Goal: Information Seeking & Learning: Learn about a topic

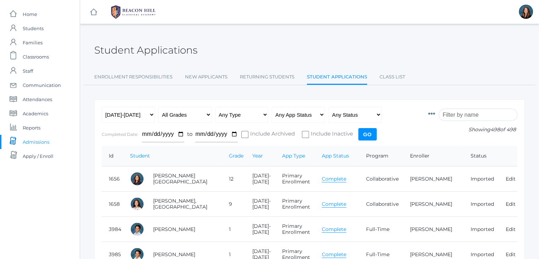
click at [322, 178] on link "Complete" at bounding box center [334, 178] width 24 height 7
click at [454, 115] on input "search" at bounding box center [478, 114] width 79 height 12
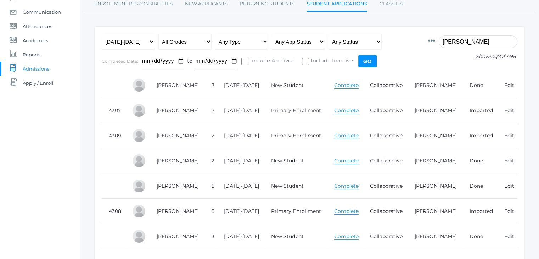
scroll to position [74, 0]
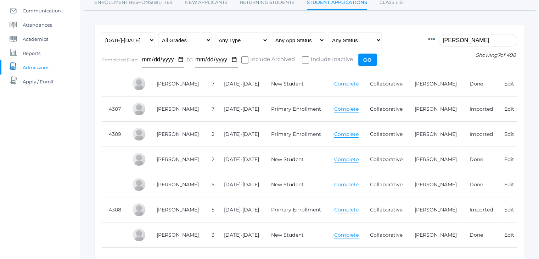
type input "henry"
click at [345, 108] on link "Complete" at bounding box center [346, 109] width 24 height 7
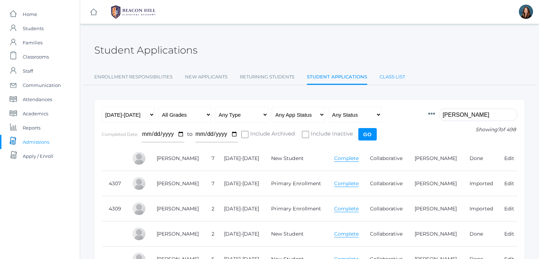
click at [386, 75] on link "Class List" at bounding box center [393, 77] width 26 height 14
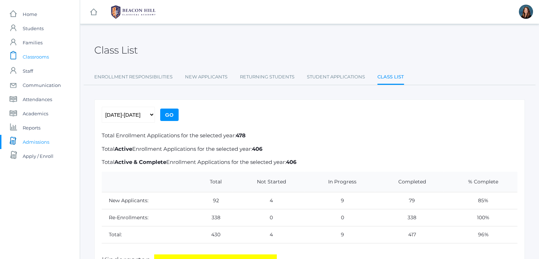
click at [47, 60] on span "Classrooms" at bounding box center [36, 57] width 26 height 14
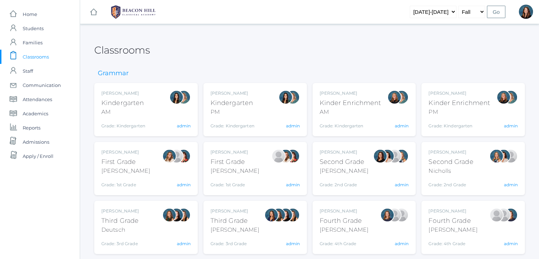
click at [127, 118] on div "Jordyn Dewey Kindergarten AM Grade: Kindergarten *KIND" at bounding box center [123, 109] width 44 height 39
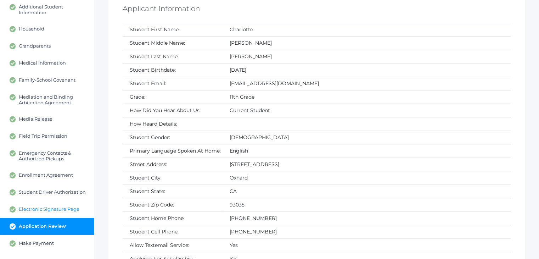
scroll to position [133, 0]
click at [60, 173] on span "Enrollment Agreement" at bounding box center [46, 175] width 54 height 6
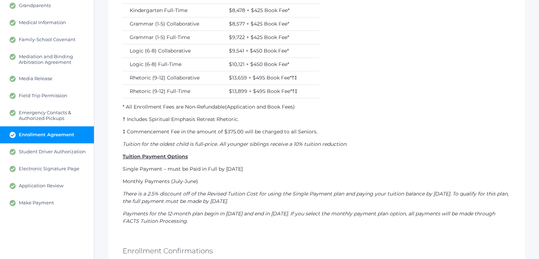
scroll to position [174, 0]
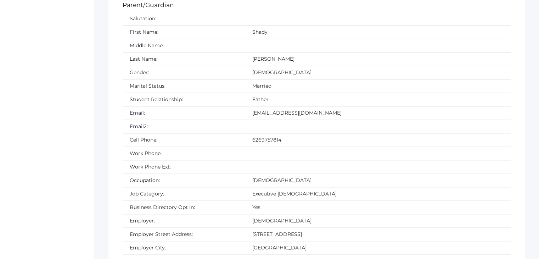
scroll to position [743, 0]
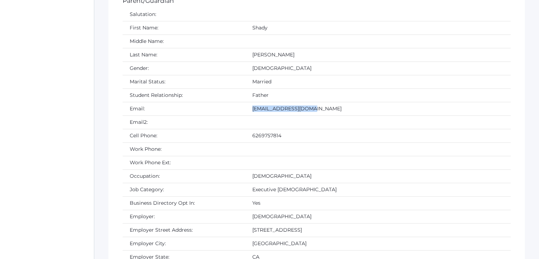
drag, startPoint x: 276, startPoint y: 107, endPoint x: 213, endPoint y: 105, distance: 63.8
click at [245, 105] on td "henryshady@gmail.com" at bounding box center [377, 108] width 265 height 13
copy td "henryshady@gmail.com"
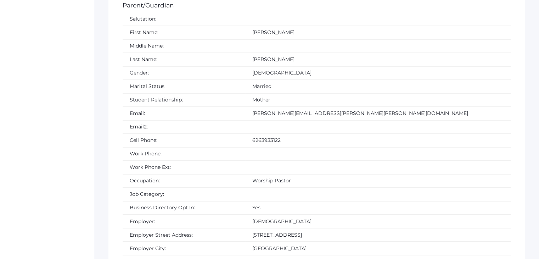
scroll to position [1132, 0]
drag, startPoint x: 290, startPoint y: 106, endPoint x: 212, endPoint y: 105, distance: 78.7
click at [245, 106] on td "nicole.alece.henry@gmail.com" at bounding box center [377, 112] width 265 height 13
copy td "nicole.alece.henry@gmail.com"
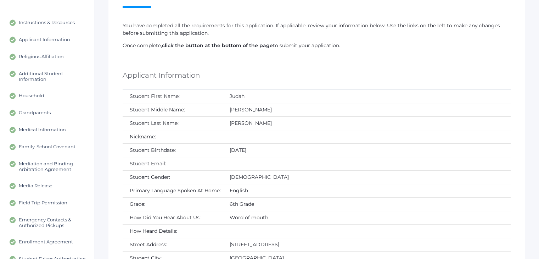
scroll to position [0, 0]
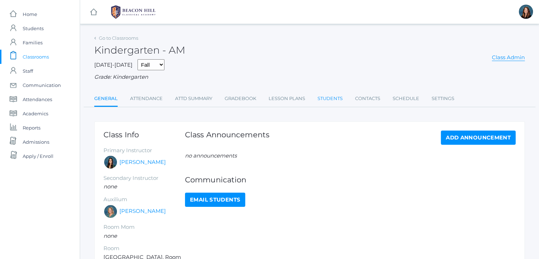
click at [332, 99] on link "Students" at bounding box center [330, 98] width 25 height 14
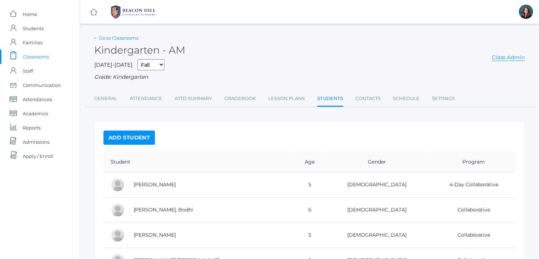
click at [125, 39] on link "Go to Classrooms" at bounding box center [118, 38] width 39 height 6
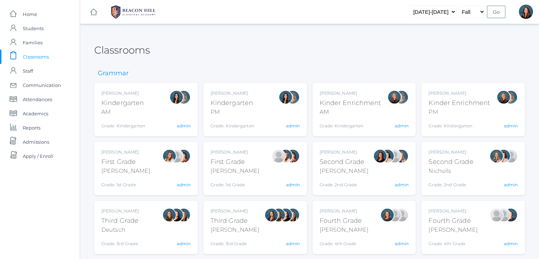
click at [235, 111] on div "PM" at bounding box center [233, 112] width 44 height 9
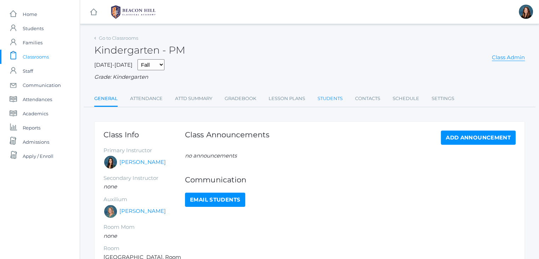
click at [324, 99] on link "Students" at bounding box center [330, 98] width 25 height 14
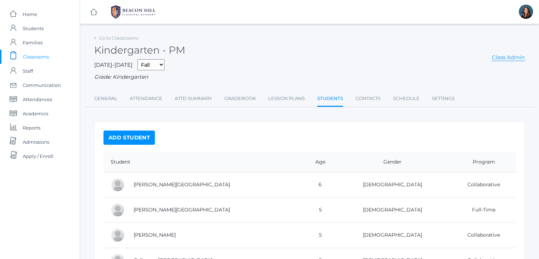
click at [34, 145] on span "Admissions" at bounding box center [36, 142] width 27 height 14
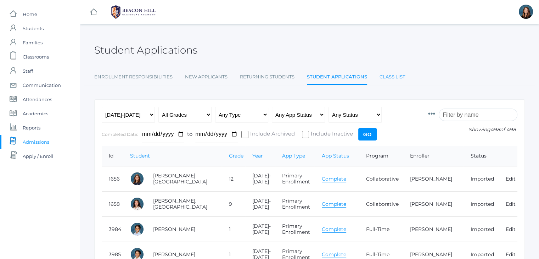
click at [387, 78] on link "Class List" at bounding box center [393, 77] width 26 height 14
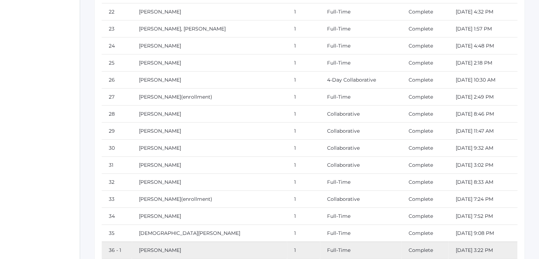
scroll to position [1671, 0]
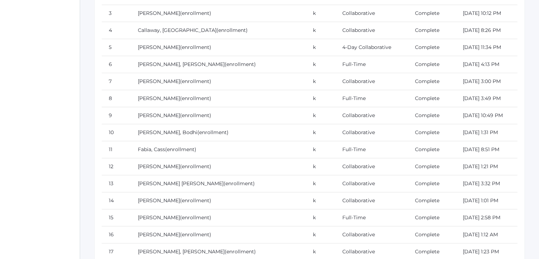
scroll to position [0, 0]
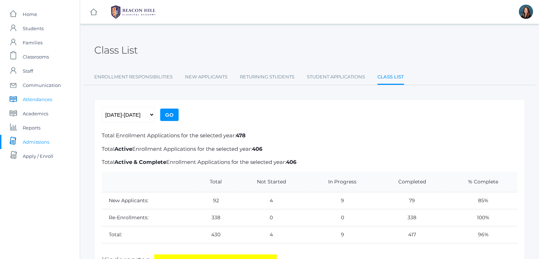
click at [53, 100] on link "icons/documents/book Created with Sketch. Attendances" at bounding box center [40, 99] width 80 height 14
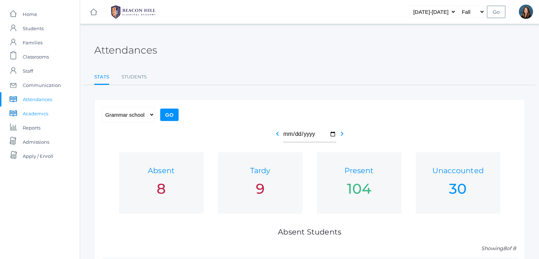
click at [42, 111] on span "Academics" at bounding box center [36, 113] width 26 height 14
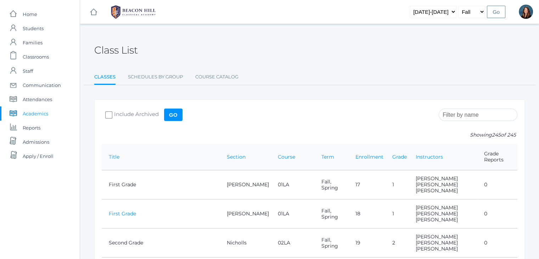
click at [122, 210] on link "First Grade" at bounding box center [122, 213] width 27 height 6
click at [43, 139] on span "Admissions" at bounding box center [36, 142] width 27 height 14
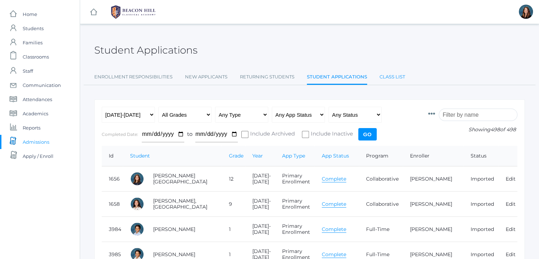
click at [385, 75] on link "Class List" at bounding box center [393, 77] width 26 height 14
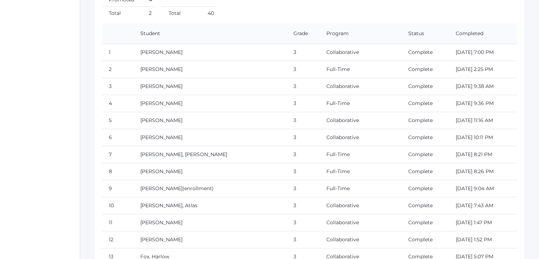
scroll to position [2927, 0]
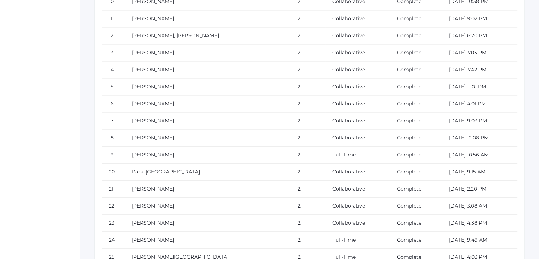
scroll to position [9098, 0]
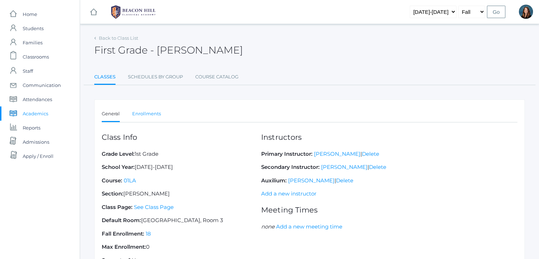
click at [151, 117] on link "Enrollments" at bounding box center [146, 114] width 29 height 14
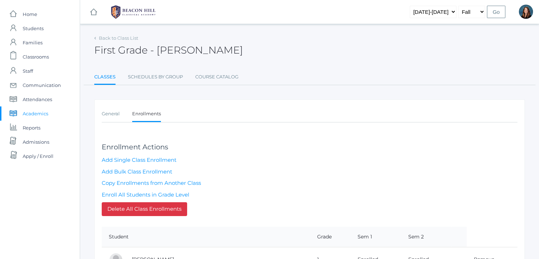
scroll to position [1, 0]
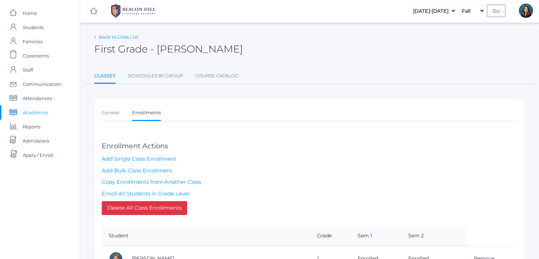
click at [123, 38] on link "Back to Class List" at bounding box center [118, 37] width 39 height 6
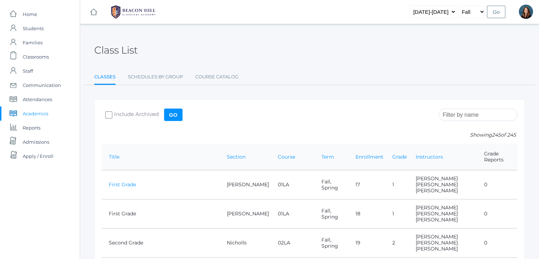
click at [123, 181] on link "First Grade" at bounding box center [122, 184] width 27 height 6
click at [129, 210] on link "First Grade" at bounding box center [122, 213] width 27 height 6
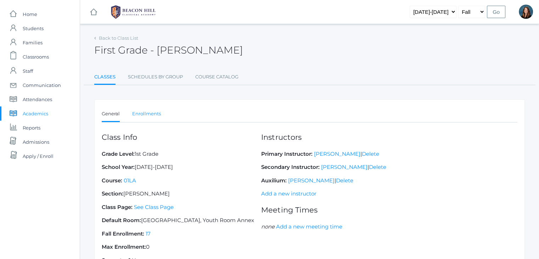
click at [154, 111] on link "Enrollments" at bounding box center [146, 114] width 29 height 14
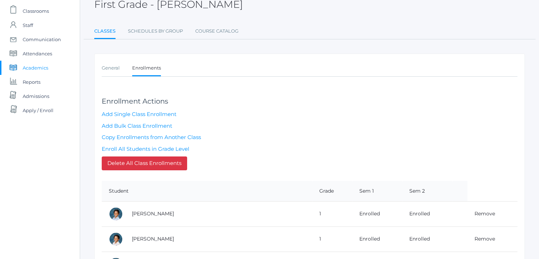
scroll to position [43, 0]
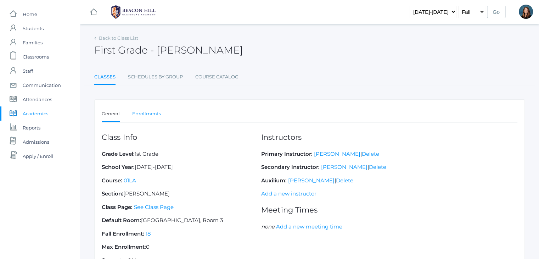
click at [149, 116] on link "Enrollments" at bounding box center [146, 114] width 29 height 14
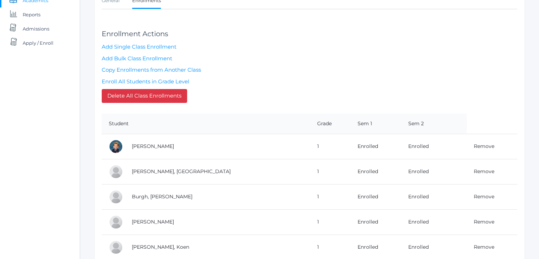
scroll to position [114, 0]
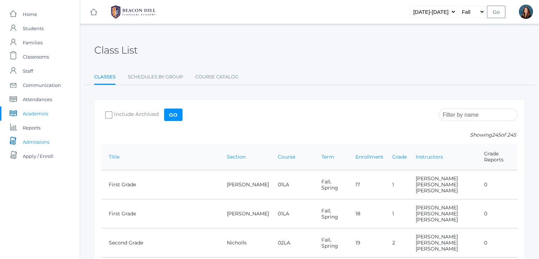
click at [43, 142] on span "Admissions" at bounding box center [36, 142] width 27 height 14
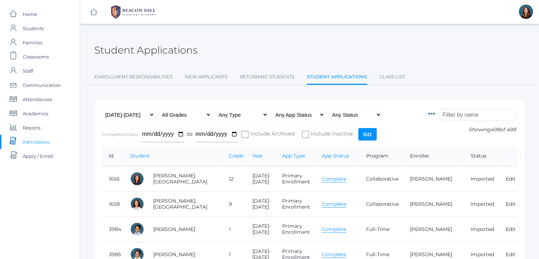
click at [327, 180] on link "Complete" at bounding box center [334, 178] width 24 height 7
click at [36, 113] on span "Academics" at bounding box center [36, 113] width 26 height 14
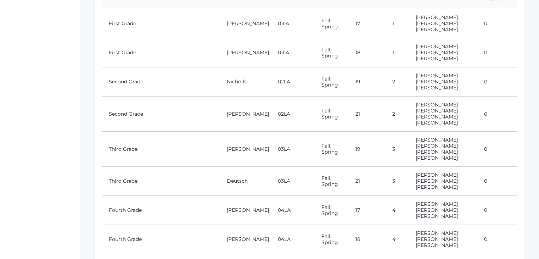
scroll to position [162, 0]
click at [129, 78] on link "Second Grade" at bounding box center [126, 81] width 34 height 6
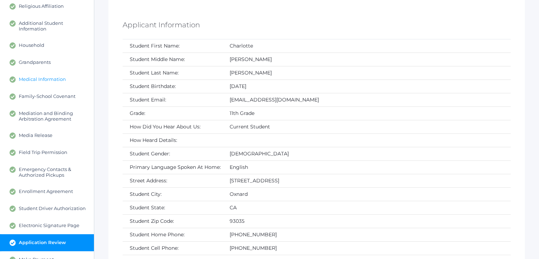
scroll to position [119, 0]
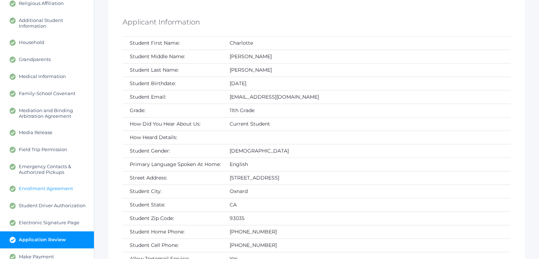
click at [53, 186] on span "Enrollment Agreement" at bounding box center [46, 188] width 54 height 6
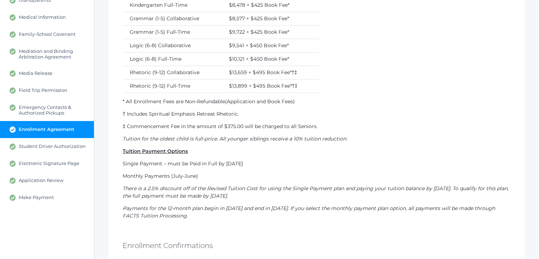
scroll to position [179, 0]
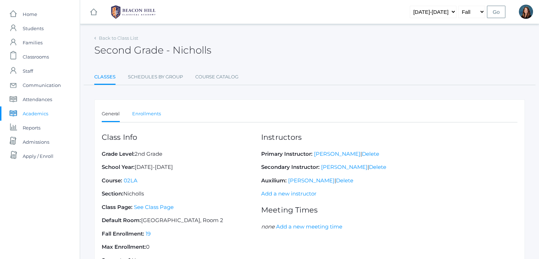
click at [150, 112] on link "Enrollments" at bounding box center [146, 114] width 29 height 14
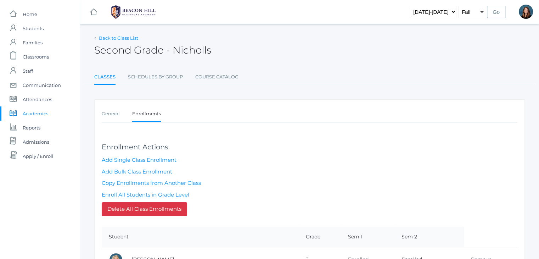
click at [116, 40] on link "Back to Class List" at bounding box center [118, 38] width 39 height 6
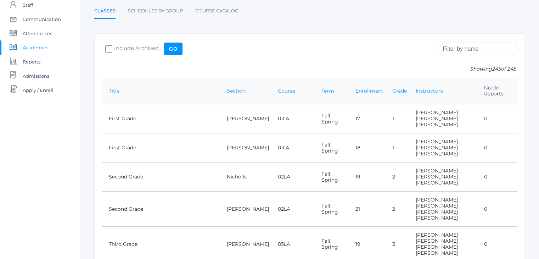
scroll to position [68, 0]
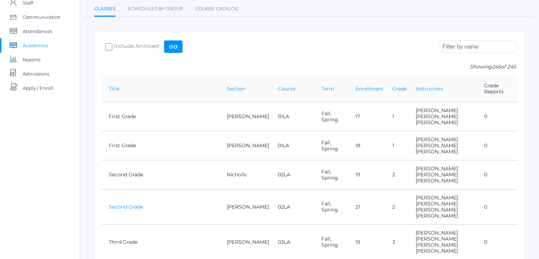
click at [121, 203] on link "Second Grade" at bounding box center [126, 206] width 34 height 6
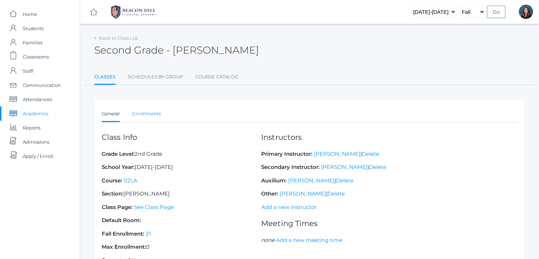
click at [147, 116] on link "Enrollments" at bounding box center [146, 114] width 29 height 14
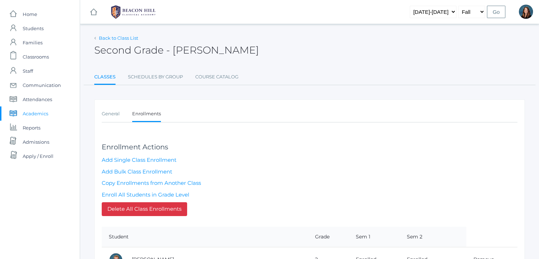
click at [123, 37] on link "Back to Class List" at bounding box center [118, 38] width 39 height 6
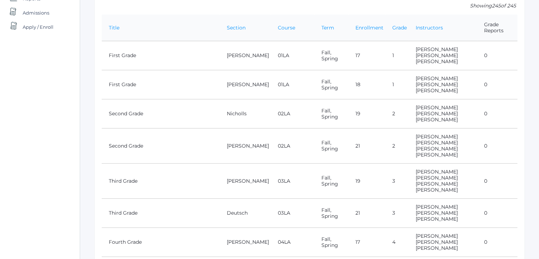
scroll to position [134, 0]
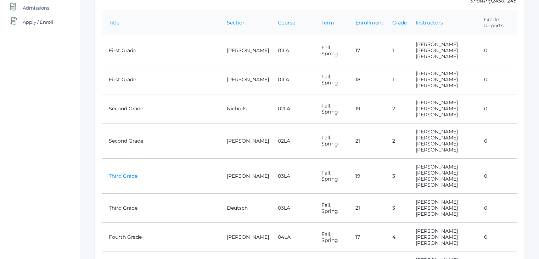
click at [128, 173] on link "Third Grade" at bounding box center [123, 176] width 29 height 6
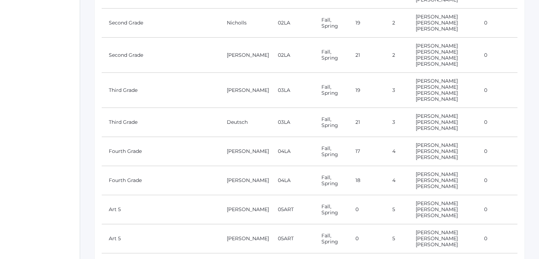
scroll to position [220, 0]
click at [128, 147] on link "Fourth Grade" at bounding box center [125, 150] width 33 height 6
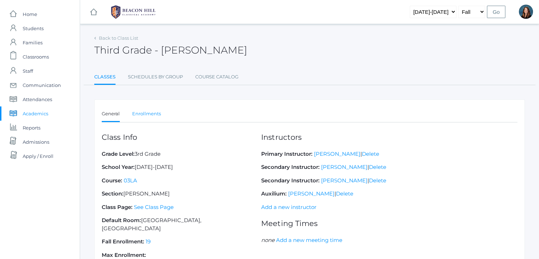
click at [147, 116] on link "Enrollments" at bounding box center [146, 114] width 29 height 14
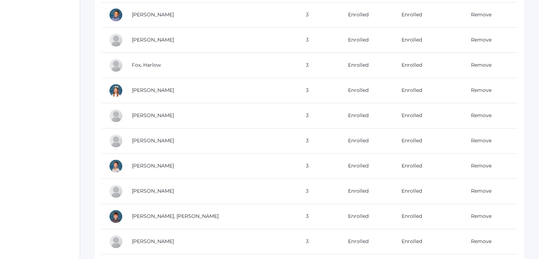
scroll to position [294, 0]
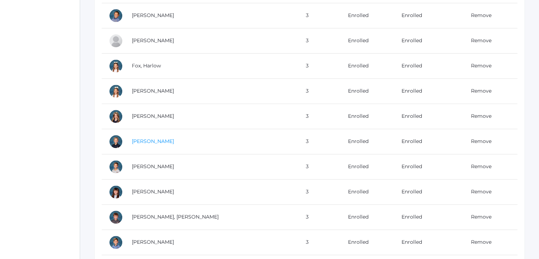
click at [150, 142] on link "Gregg, Lukas" at bounding box center [153, 141] width 42 height 6
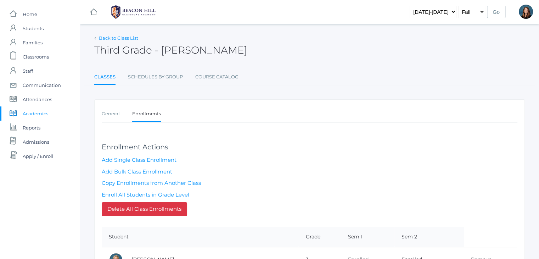
click at [123, 40] on link "Back to Class List" at bounding box center [118, 38] width 39 height 6
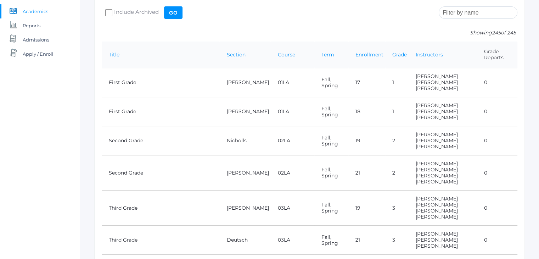
scroll to position [103, 0]
click at [128, 236] on link "Third Grade" at bounding box center [123, 239] width 29 height 6
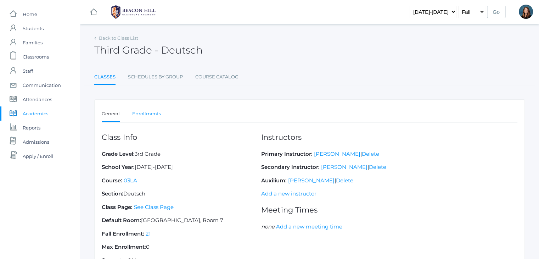
click at [149, 111] on link "Enrollments" at bounding box center [146, 114] width 29 height 14
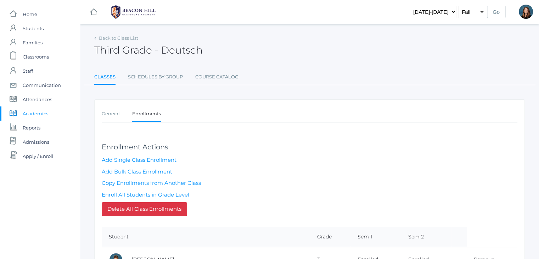
click at [491, 77] on ul "Classes Schedules By Group Course Catalog" at bounding box center [309, 77] width 431 height 15
click at [190, 11] on div "icons/ui/navigation/hamburger Created with Sketch. icons/ui/navigation/home Cre…" at bounding box center [309, 12] width 459 height 24
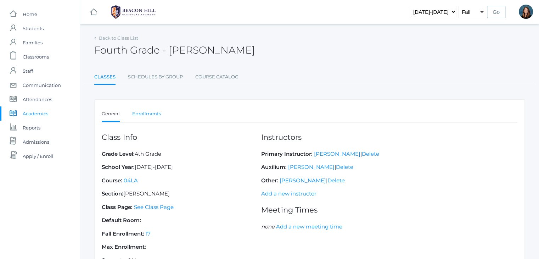
click at [149, 116] on link "Enrollments" at bounding box center [146, 114] width 29 height 14
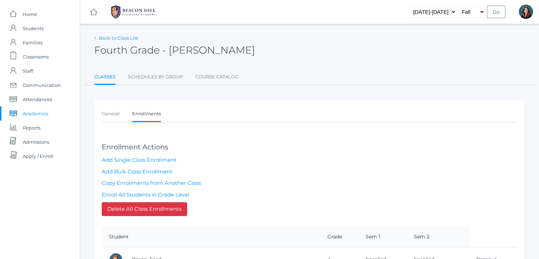
click at [124, 40] on link "Back to Class List" at bounding box center [118, 38] width 39 height 6
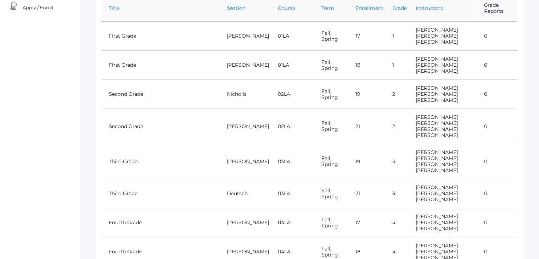
scroll to position [149, 0]
click at [127, 248] on link "Fourth Grade" at bounding box center [125, 251] width 33 height 6
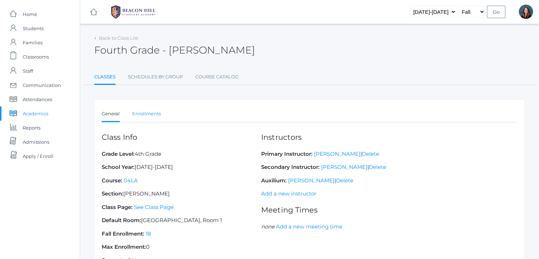
click at [152, 112] on link "Enrollments" at bounding box center [146, 114] width 29 height 14
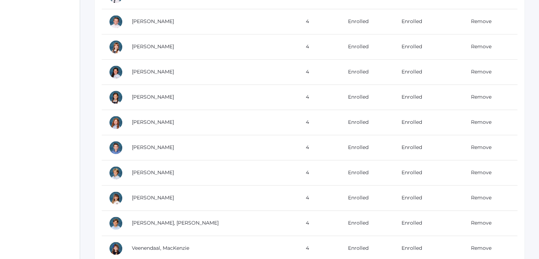
scroll to position [472, 0]
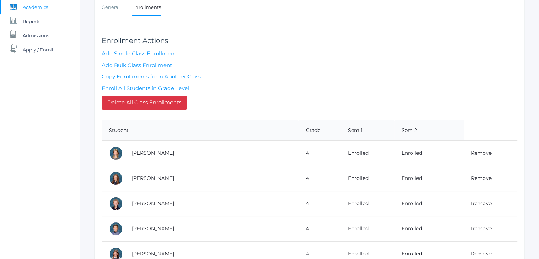
scroll to position [0, 0]
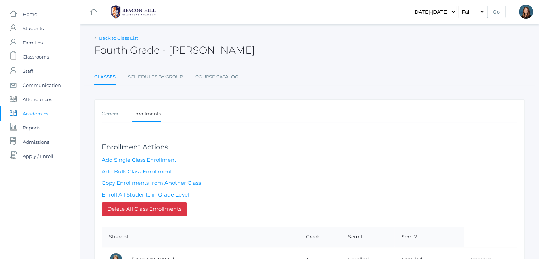
click at [125, 37] on link "Back to Class List" at bounding box center [118, 38] width 39 height 6
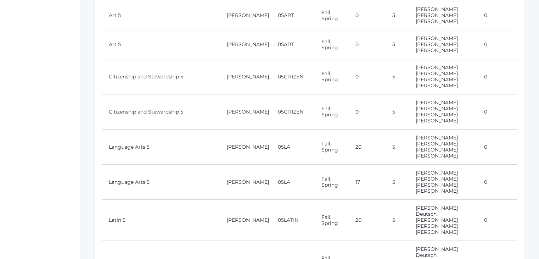
scroll to position [414, 0]
click at [141, 143] on link "Language Arts 5" at bounding box center [129, 146] width 41 height 6
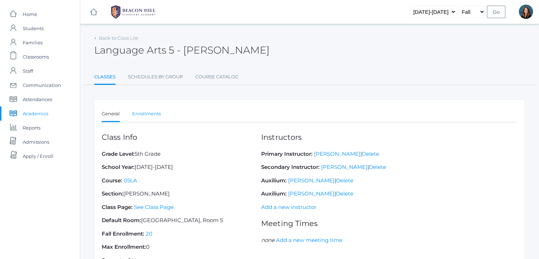
click at [149, 113] on link "Enrollments" at bounding box center [146, 114] width 29 height 14
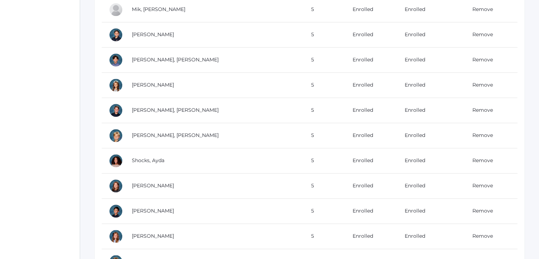
scroll to position [522, 0]
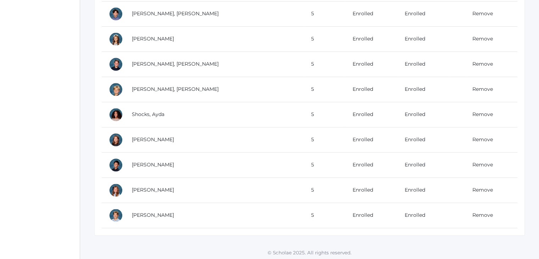
click at [151, 116] on td "Shocks, Ayda" at bounding box center [214, 114] width 179 height 25
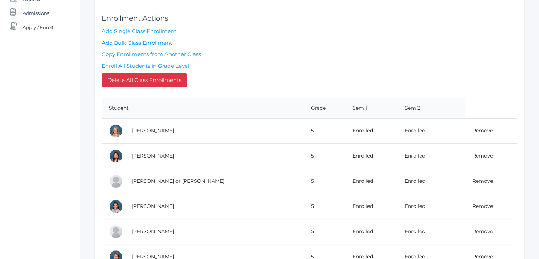
scroll to position [0, 0]
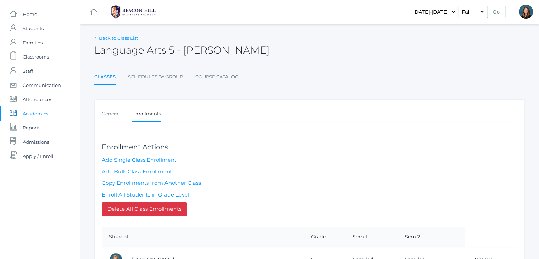
click at [125, 40] on link "Back to Class List" at bounding box center [118, 38] width 39 height 6
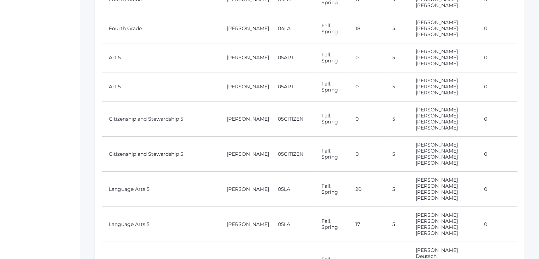
scroll to position [372, 0]
click at [124, 220] on link "Language Arts 5" at bounding box center [129, 223] width 41 height 6
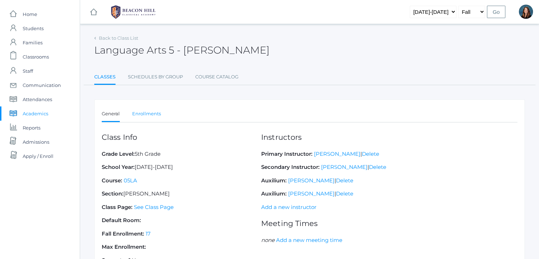
click at [152, 115] on link "Enrollments" at bounding box center [146, 114] width 29 height 14
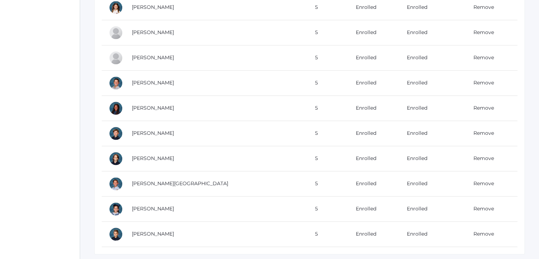
scroll to position [447, 0]
